Goal: Task Accomplishment & Management: Manage account settings

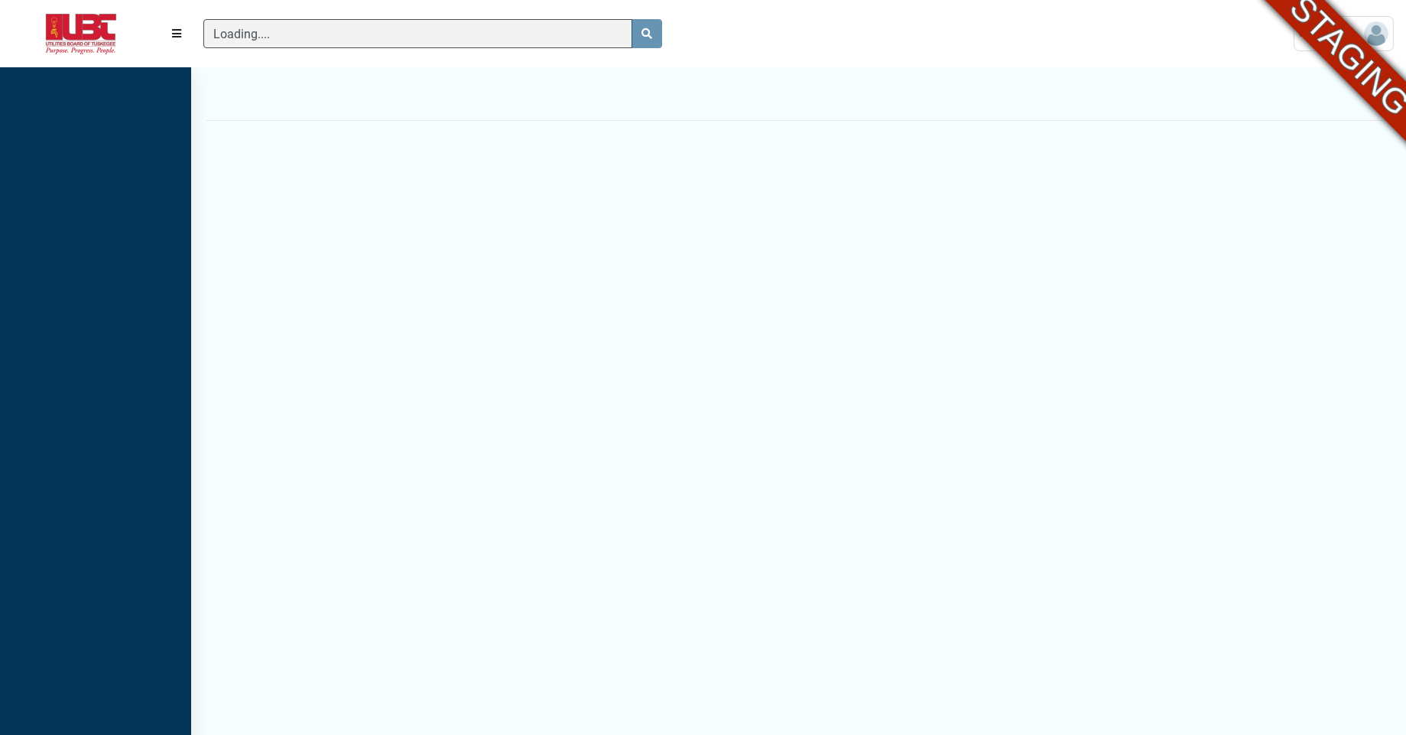
scroll to position [680, 191]
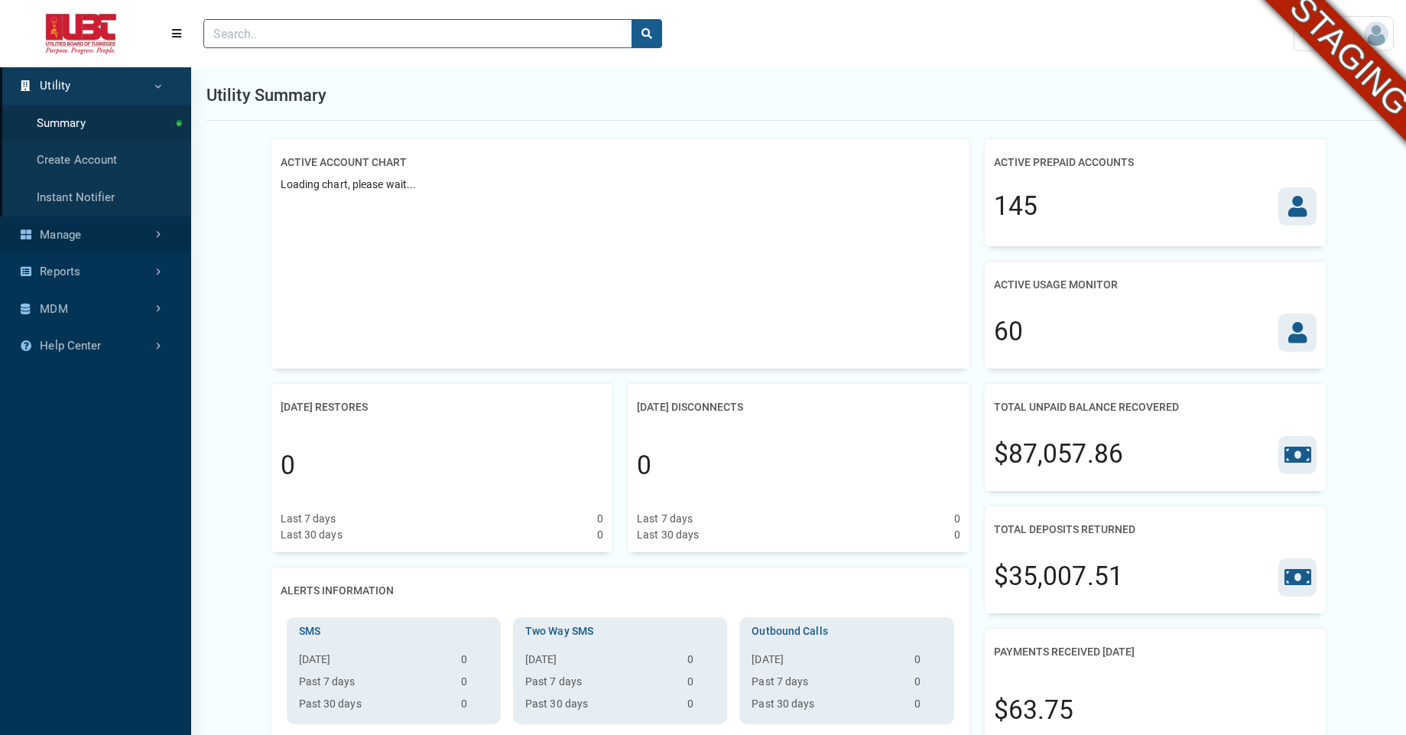
click at [64, 235] on link "Manage" at bounding box center [95, 234] width 191 height 37
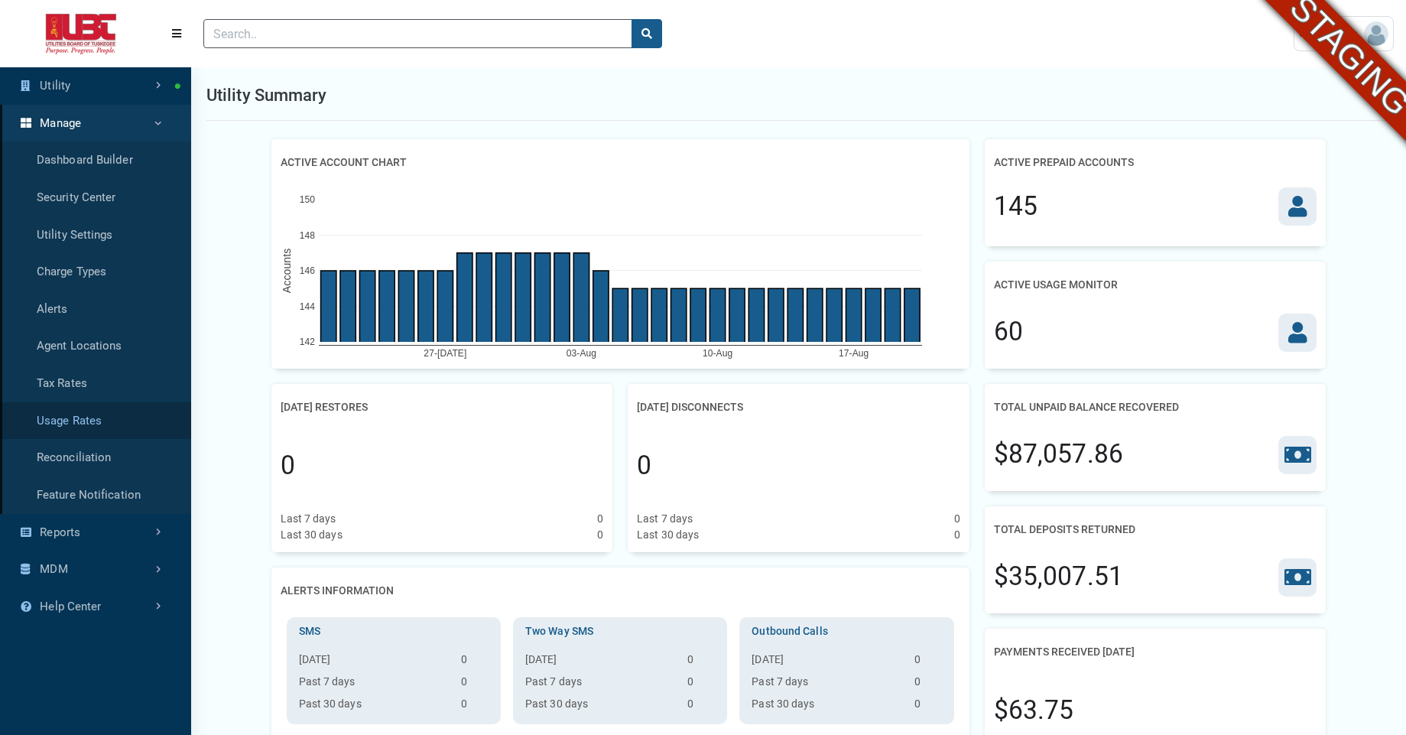
click at [87, 421] on link "Usage Rates" at bounding box center [95, 420] width 191 height 37
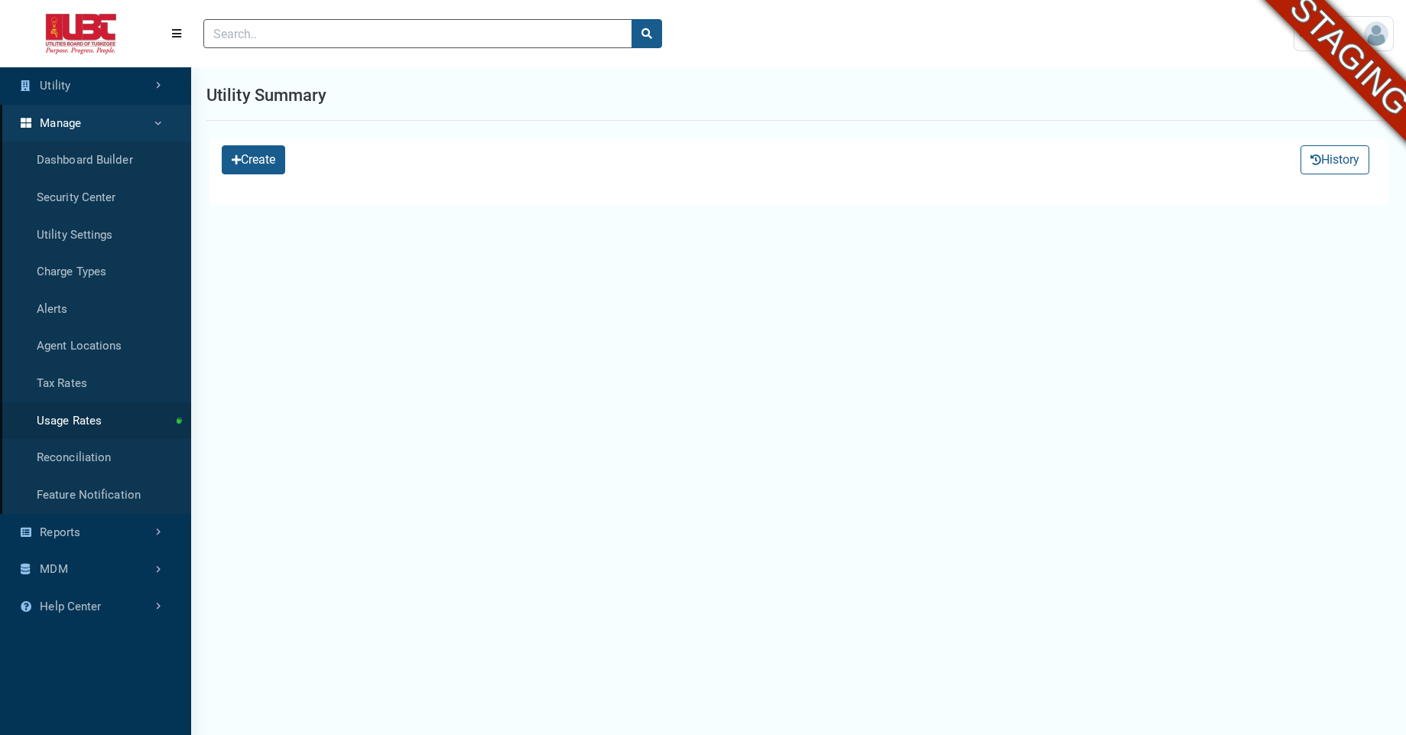
select select "25 per page"
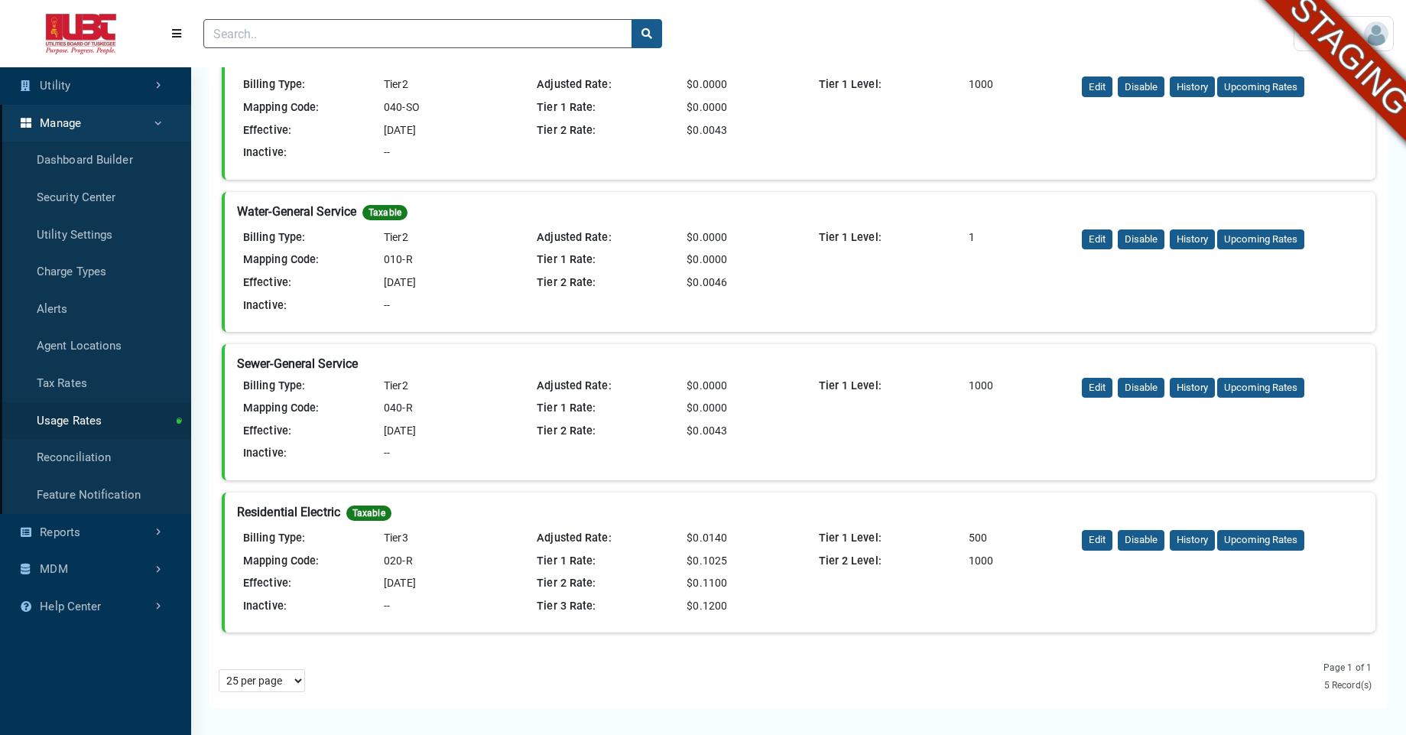
scroll to position [310, 0]
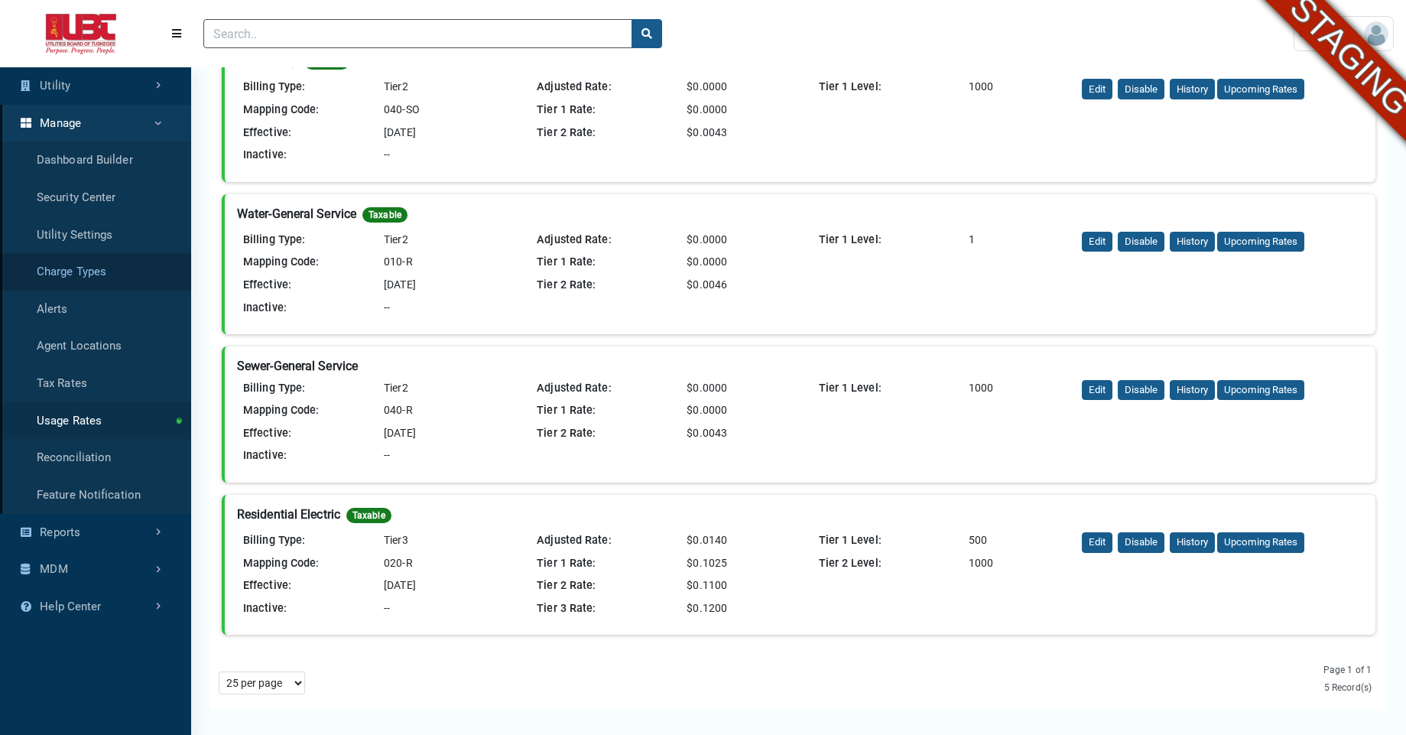
click at [110, 275] on link "Charge Types" at bounding box center [95, 271] width 191 height 37
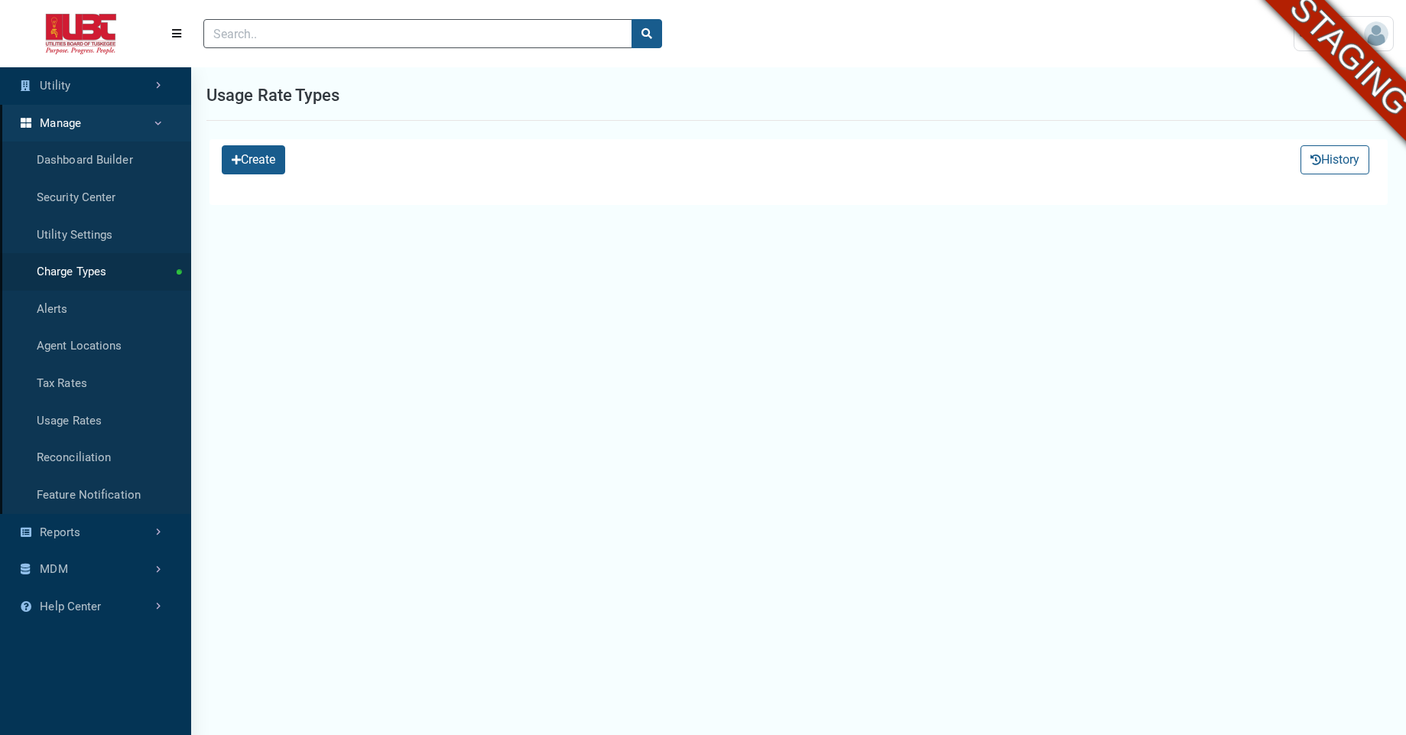
select select "25 per page"
